Goal: Transaction & Acquisition: Purchase product/service

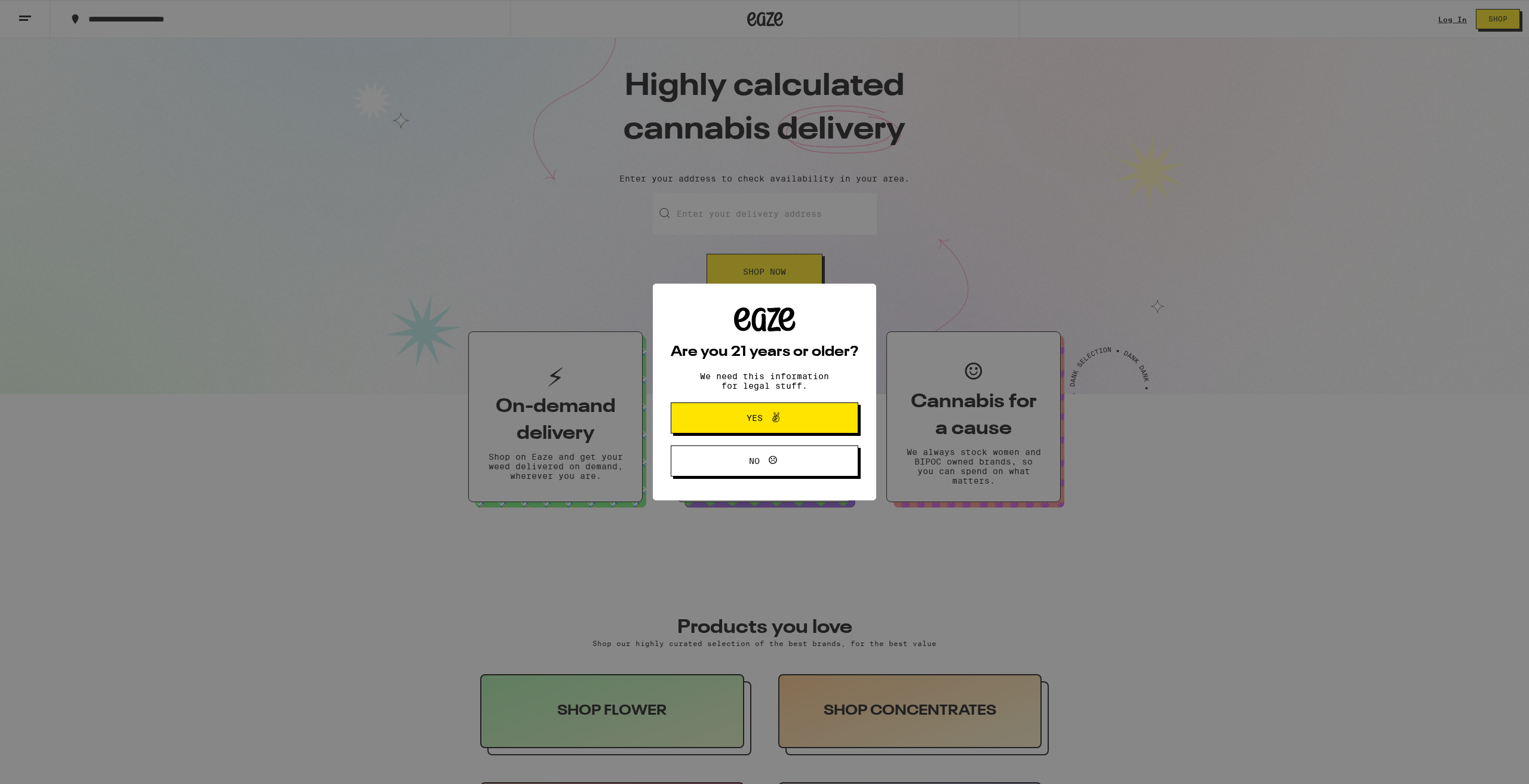
click at [810, 415] on button "Yes" at bounding box center [764, 417] width 188 height 31
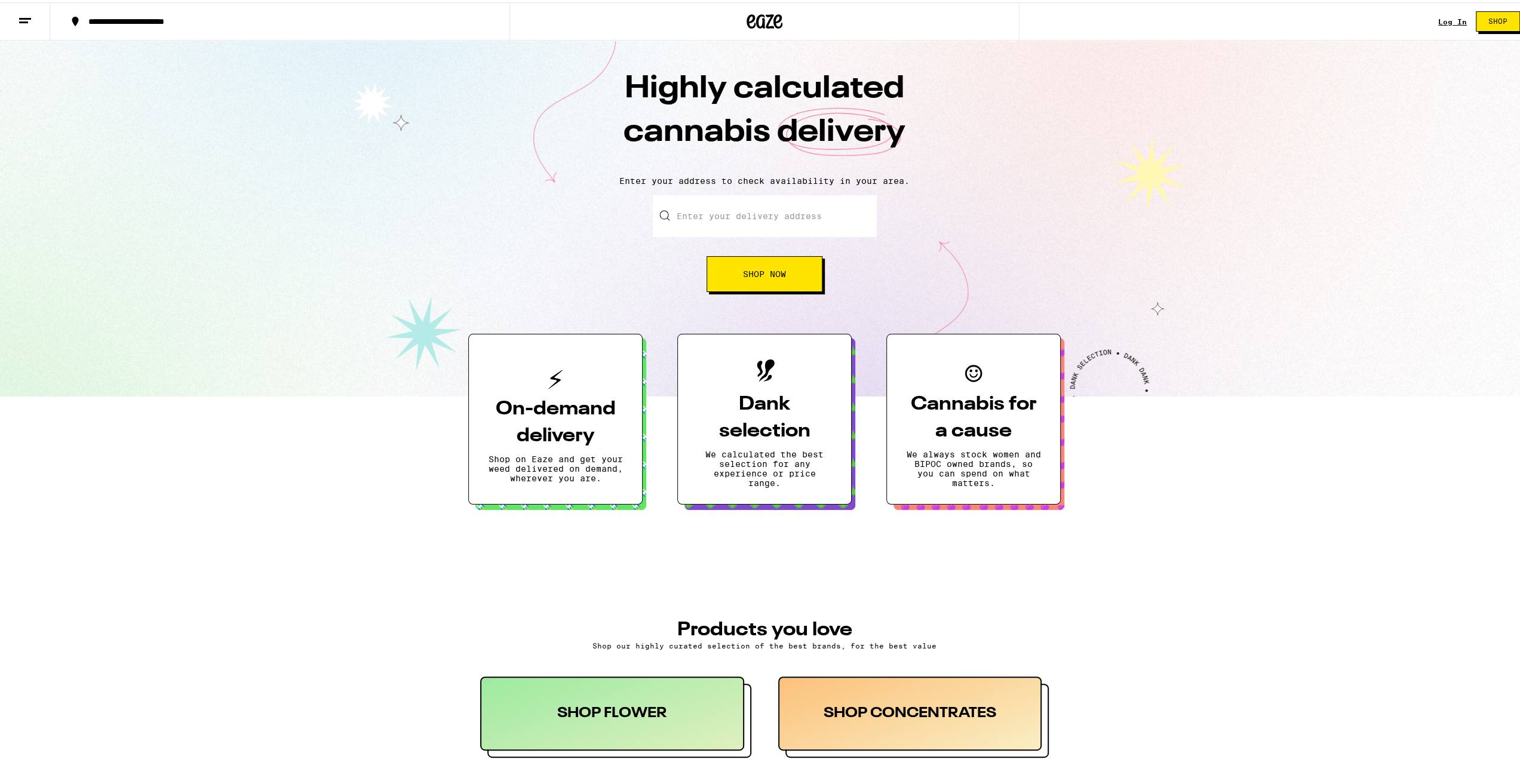
click at [760, 273] on span "Shop Now" at bounding box center [765, 271] width 43 height 8
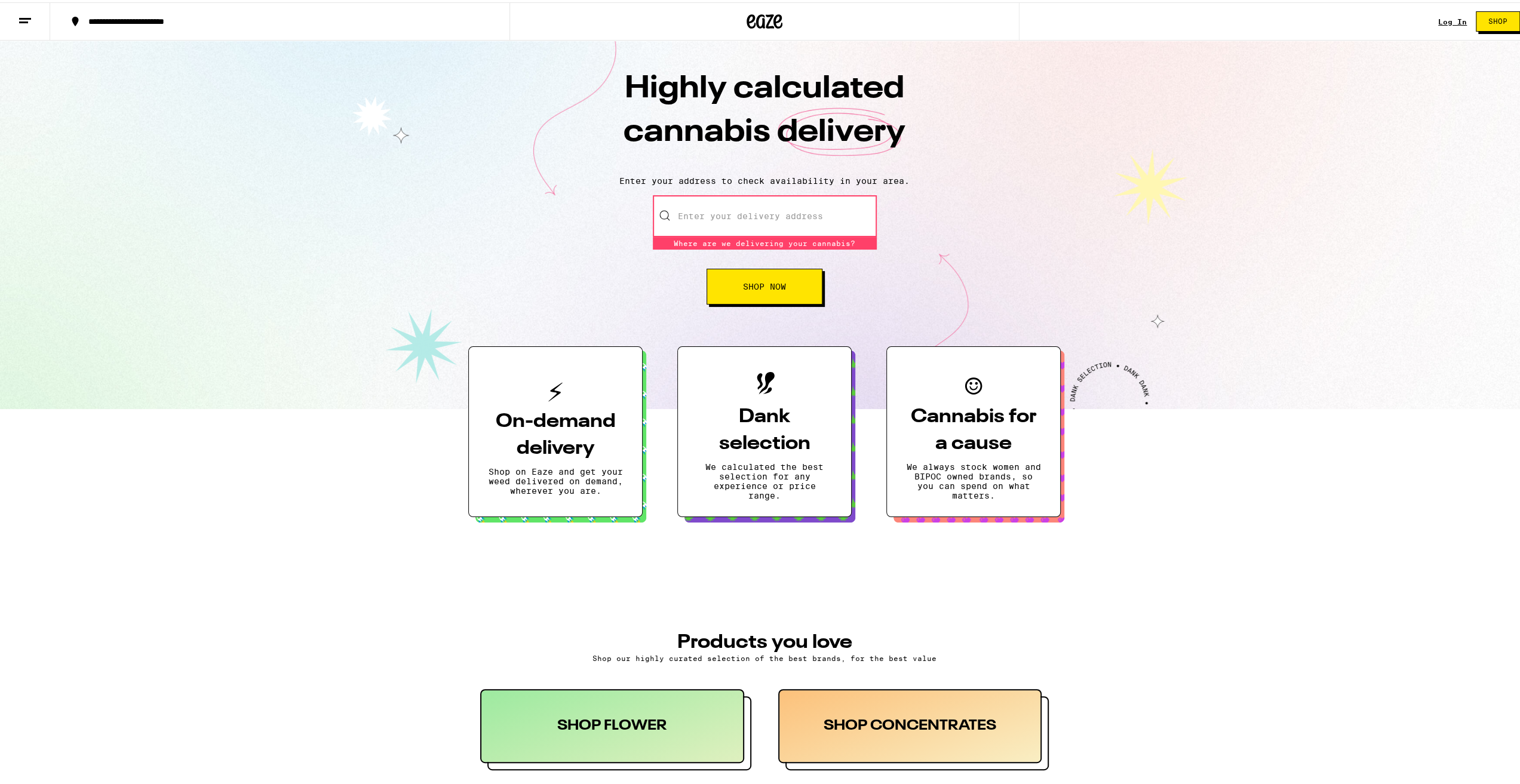
click at [720, 222] on input "Enter your delivery address" at bounding box center [765, 213] width 224 height 41
type input "100 [PERSON_NAME] dr"
type input "apt 608"
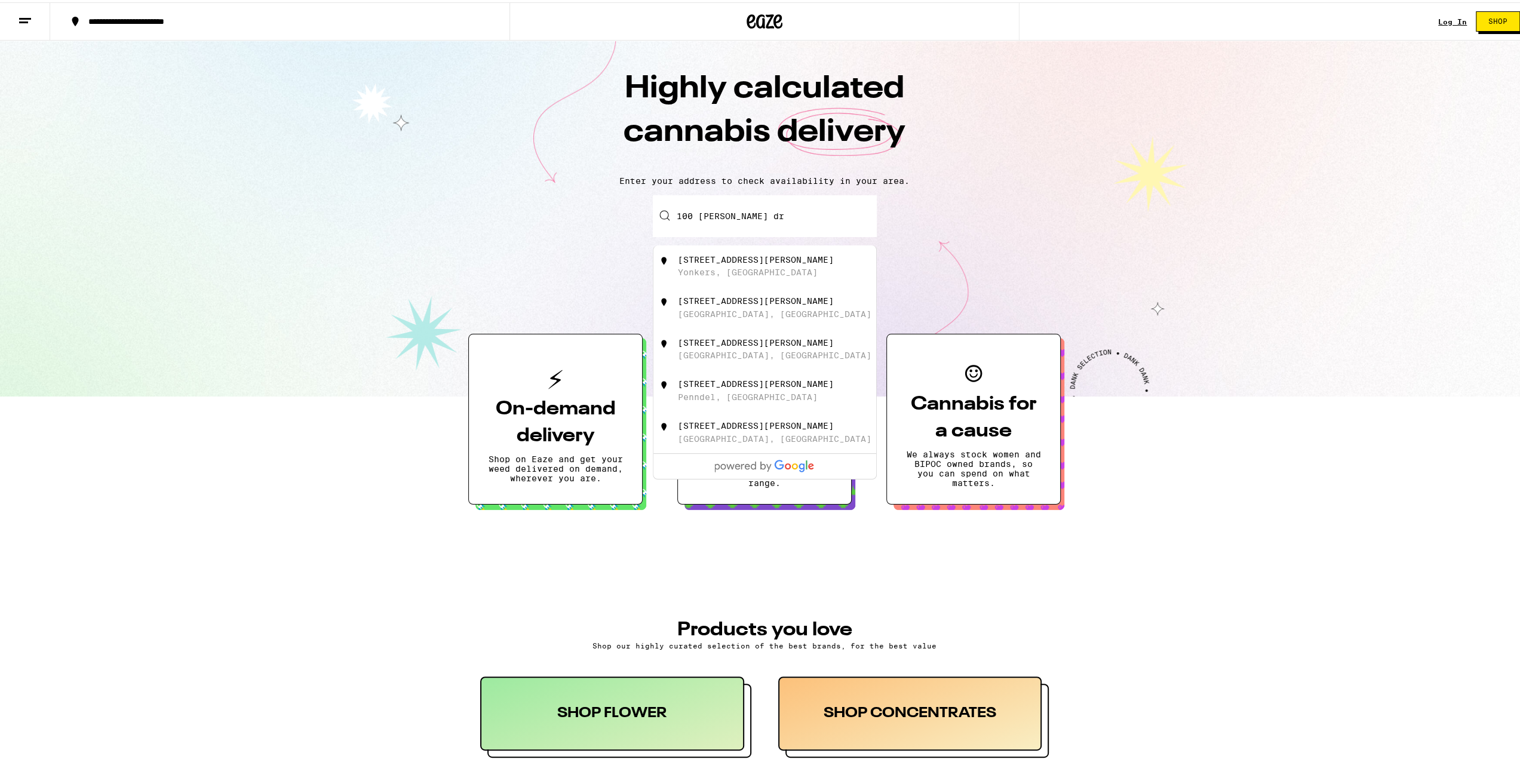
click at [747, 256] on div "[STREET_ADDRESS][PERSON_NAME]" at bounding box center [756, 257] width 156 height 10
type input "[STREET_ADDRESS][PERSON_NAME]"
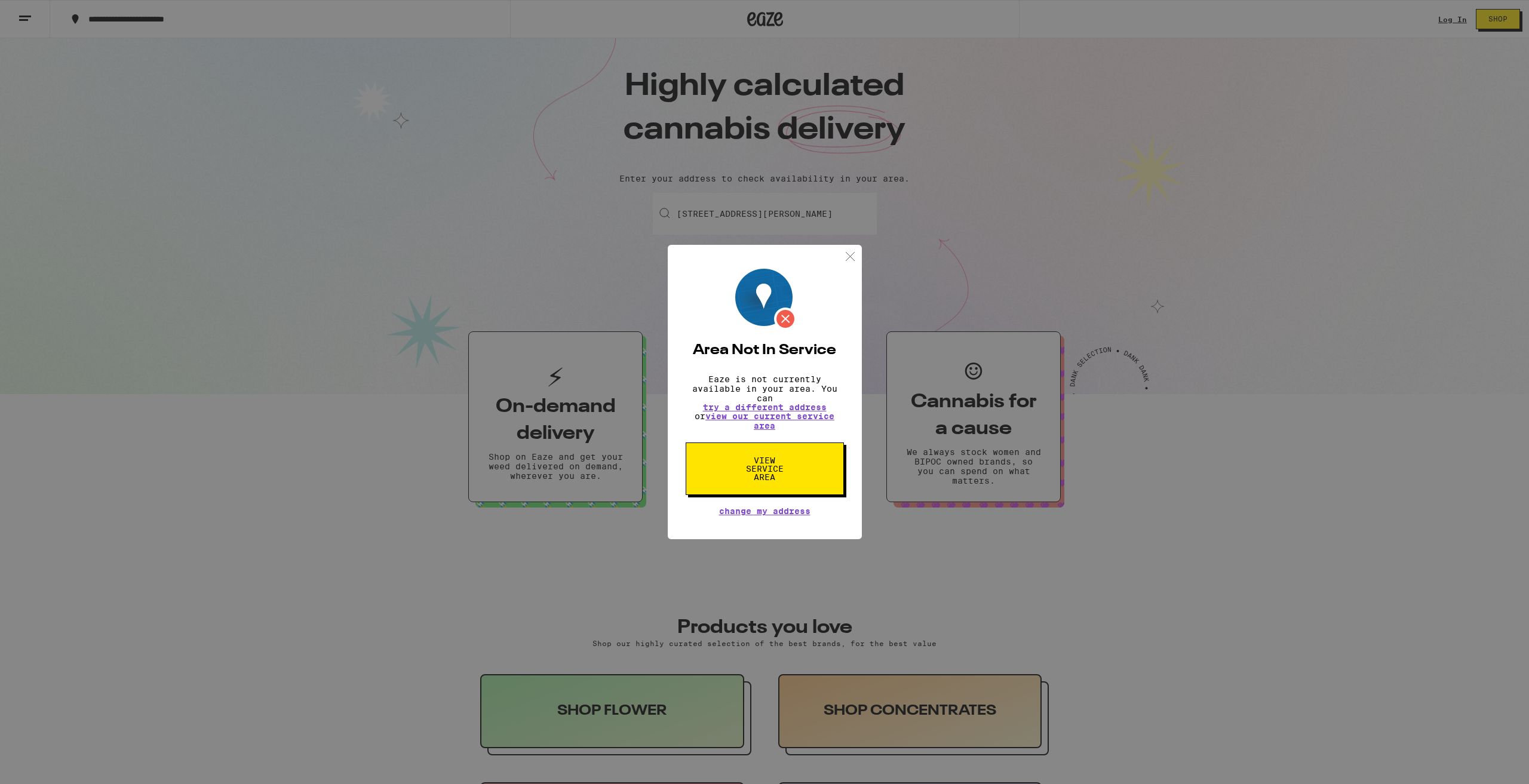
click at [847, 249] on img at bounding box center [850, 256] width 15 height 15
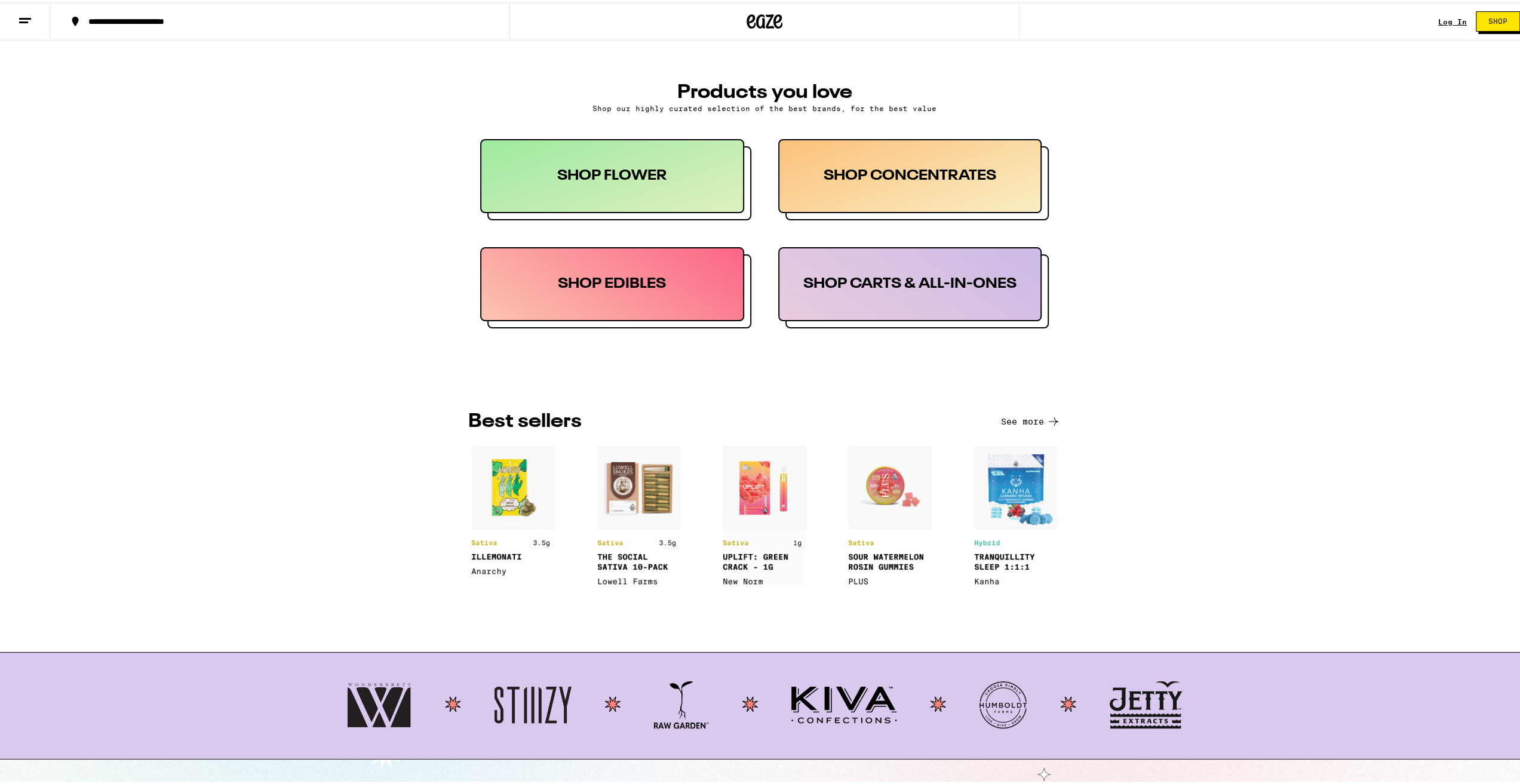
click at [620, 179] on div "SHOP FLOWER" at bounding box center [613, 173] width 264 height 74
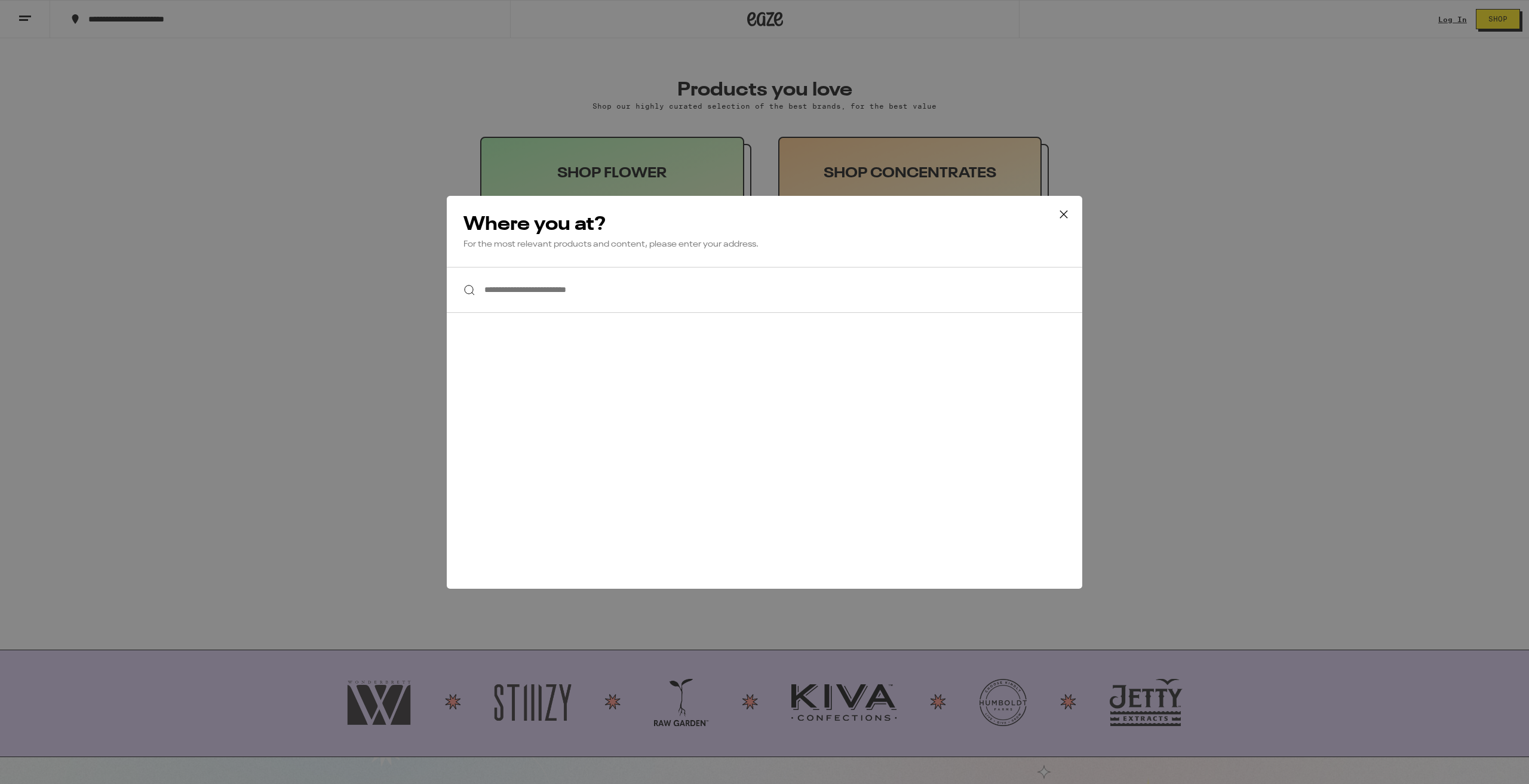
click at [1071, 207] on icon at bounding box center [1064, 215] width 18 height 18
